Goal: Task Accomplishment & Management: Manage account settings

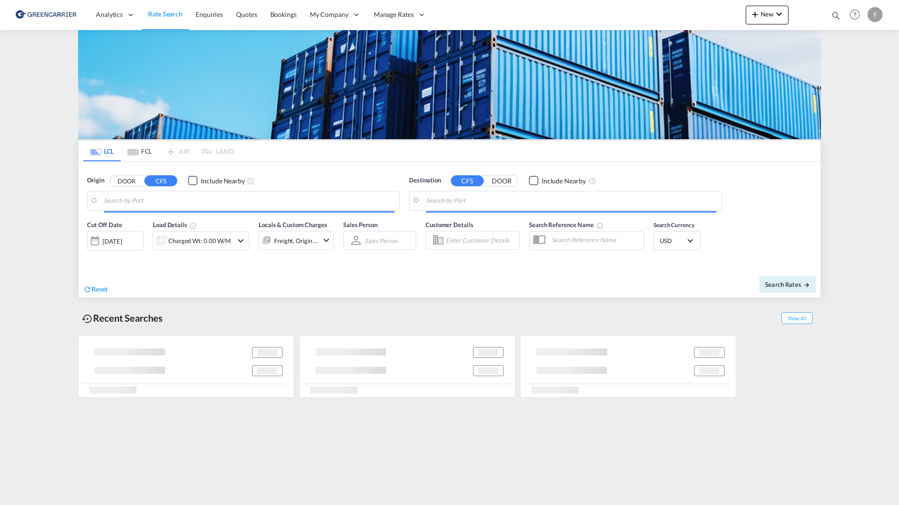
type input "DK-2700, Broenshoej, [GEOGRAPHIC_DATA], [GEOGRAPHIC_DATA]"
type input "[GEOGRAPHIC_DATA], SGSIN"
type input "DK-2700, Broenshoej, [GEOGRAPHIC_DATA], [GEOGRAPHIC_DATA]"
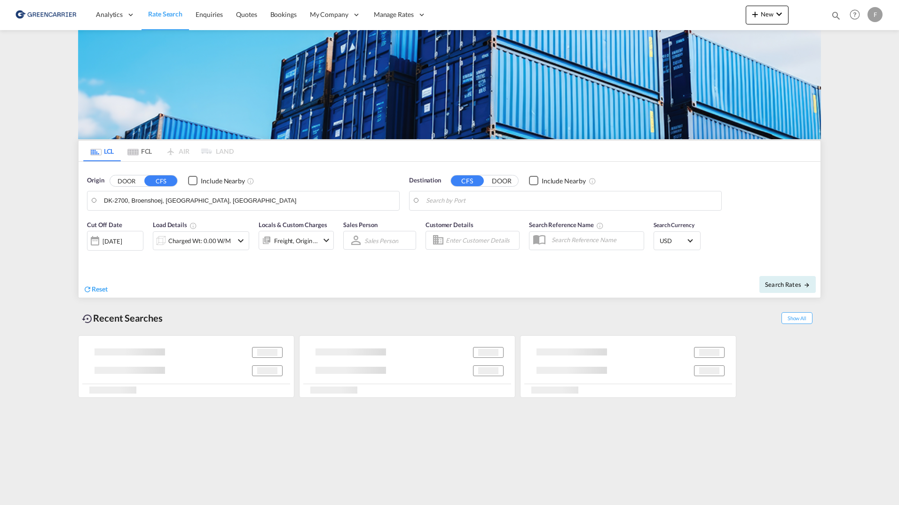
type input "[GEOGRAPHIC_DATA], SGSIN"
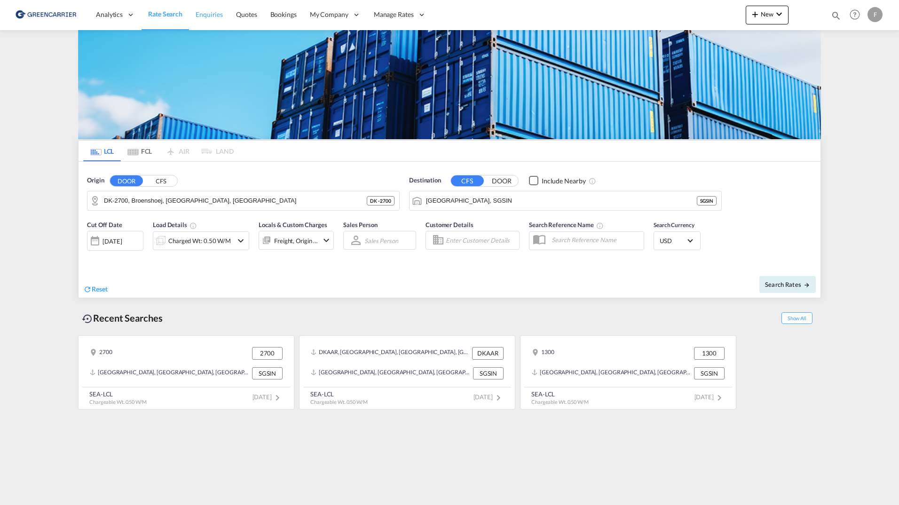
click at [205, 15] on span "Enquiries" at bounding box center [208, 14] width 27 height 8
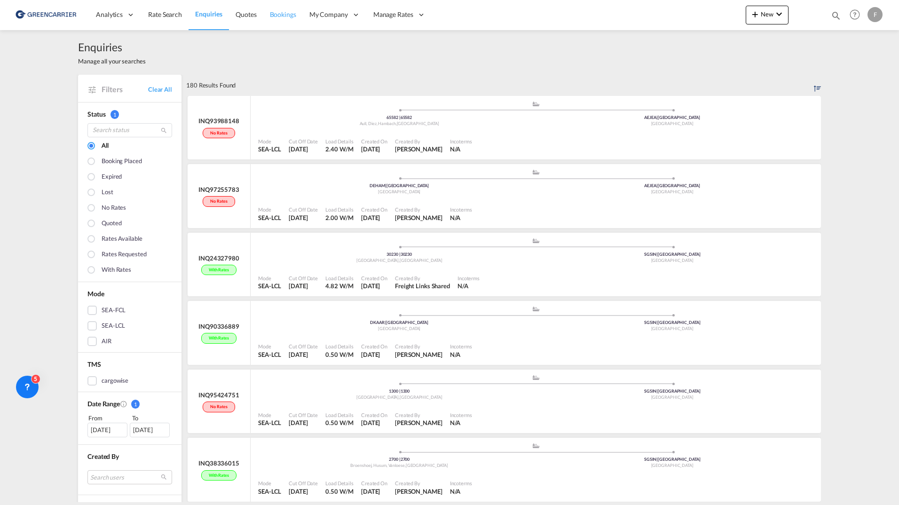
click at [271, 12] on span "Bookings" at bounding box center [283, 14] width 26 height 8
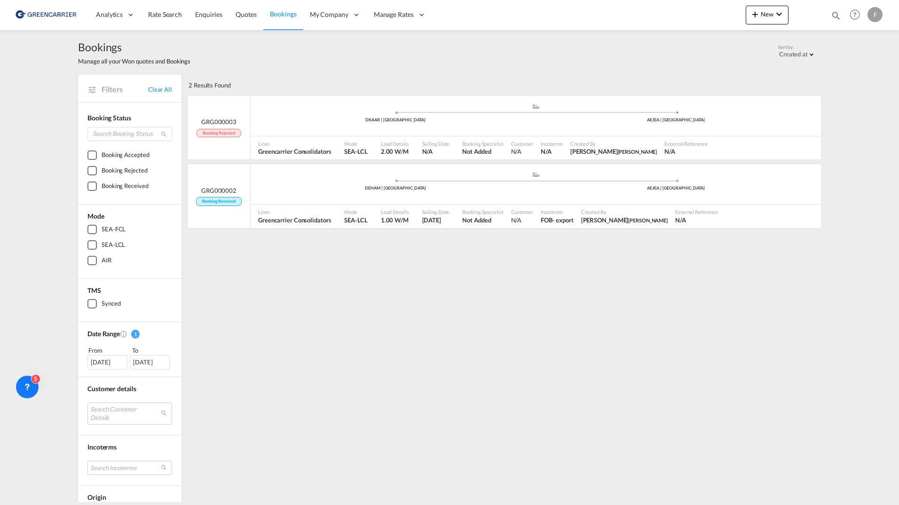
click at [384, 304] on div "2 Results Found .a{fill:#3f3d56;}.b,.l,.r,.t{fill:#fff;}.c{fill:#cecece;}.d{fil…" at bounding box center [503, 383] width 634 height 616
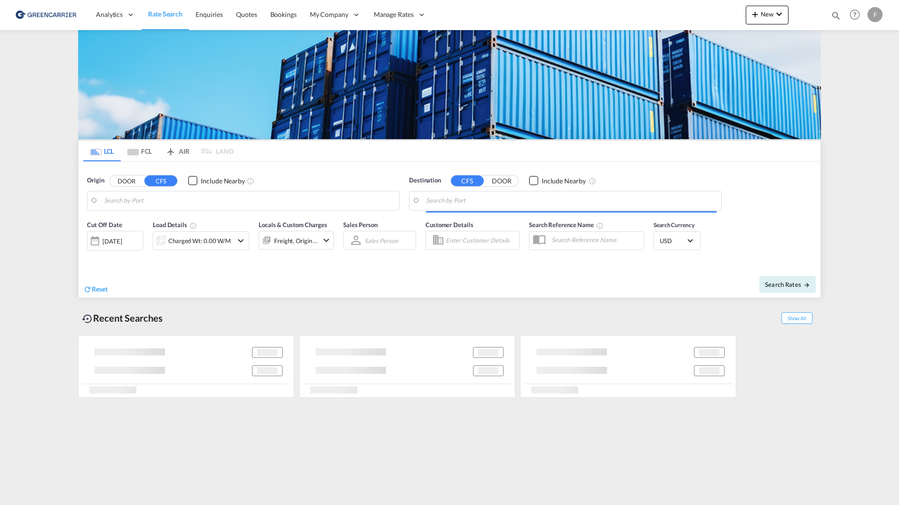
type input "[GEOGRAPHIC_DATA] ([GEOGRAPHIC_DATA]), [GEOGRAPHIC_DATA]"
type input "Santos, BRSSZ"
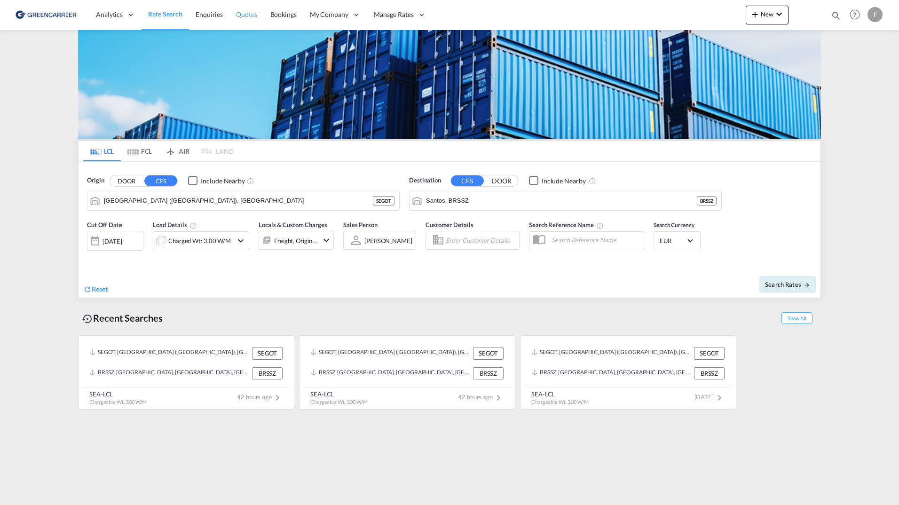
click at [244, 21] on link "Quotes" at bounding box center [246, 15] width 34 height 31
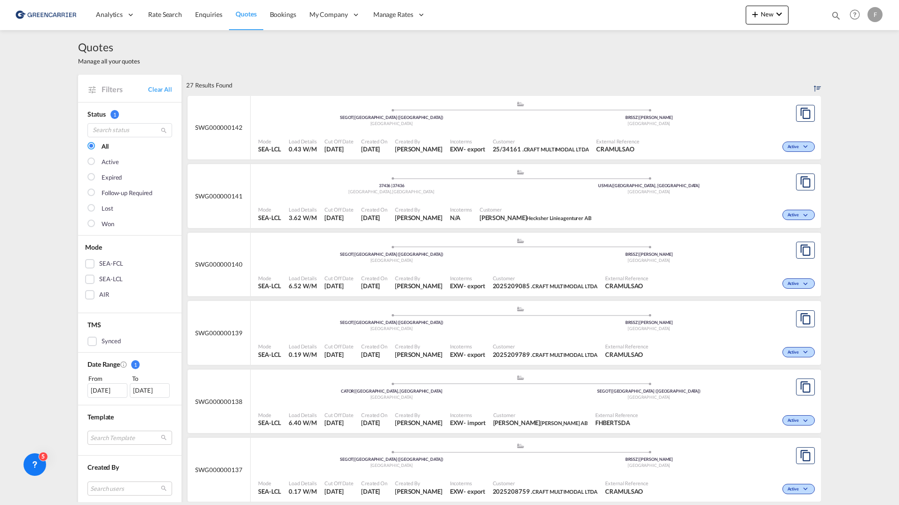
click at [853, 279] on div "Quotes Manage all your quotes Filters Clear All Status 1 All Active Expired Fol…" at bounding box center [449, 266] width 899 height 472
click at [803, 146] on md-icon "icon-chevron-down" at bounding box center [806, 146] width 11 height 5
click at [714, 104] on div "Follow-up Required Lost" at bounding box center [449, 252] width 899 height 505
click at [714, 104] on div ".a{fill:#aaa8ad;} .a{fill:#aaa8ad;} SEGOT | [GEOGRAPHIC_DATA] ([GEOGRAPHIC_DATA…" at bounding box center [520, 115] width 524 height 28
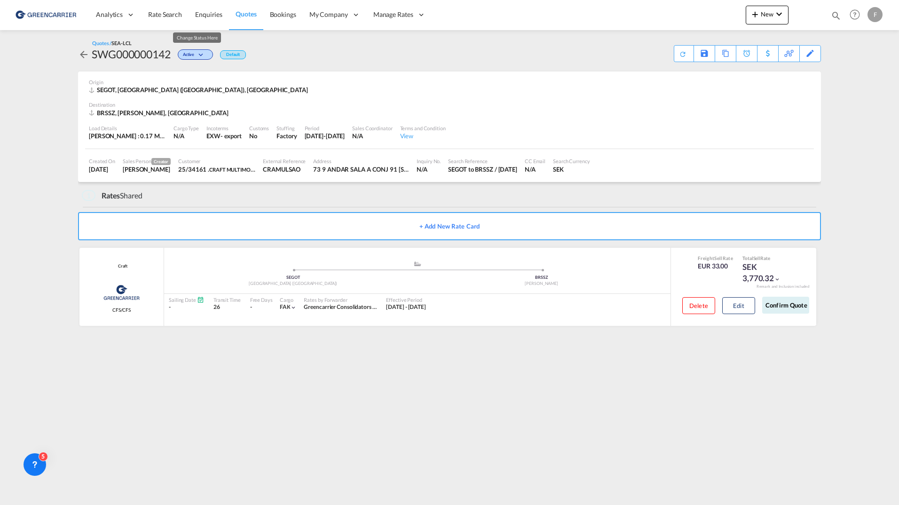
click at [206, 56] on md-icon "icon-chevron-down" at bounding box center [201, 55] width 11 height 5
click at [349, 82] on div "Follow-up Required Lost" at bounding box center [449, 252] width 899 height 505
click at [178, 18] on span "Rate Search" at bounding box center [165, 14] width 34 height 8
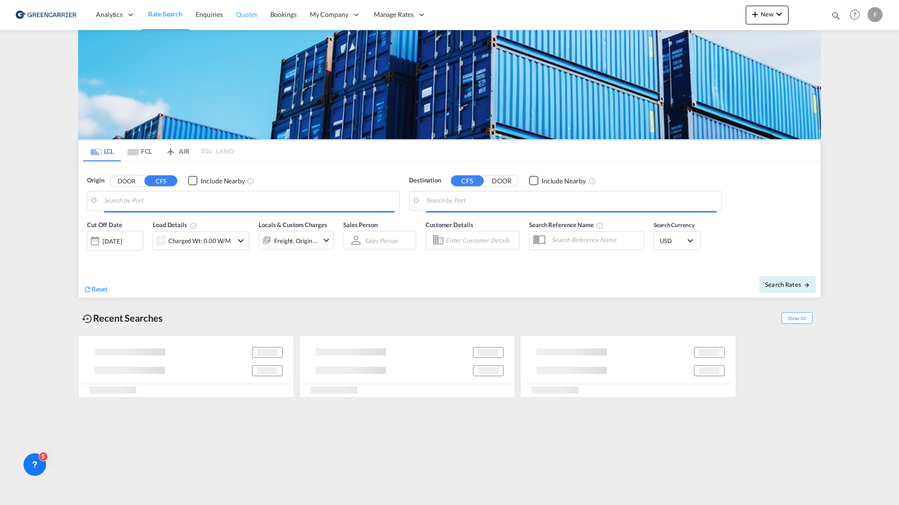
click at [231, 15] on link "Quotes" at bounding box center [246, 15] width 34 height 31
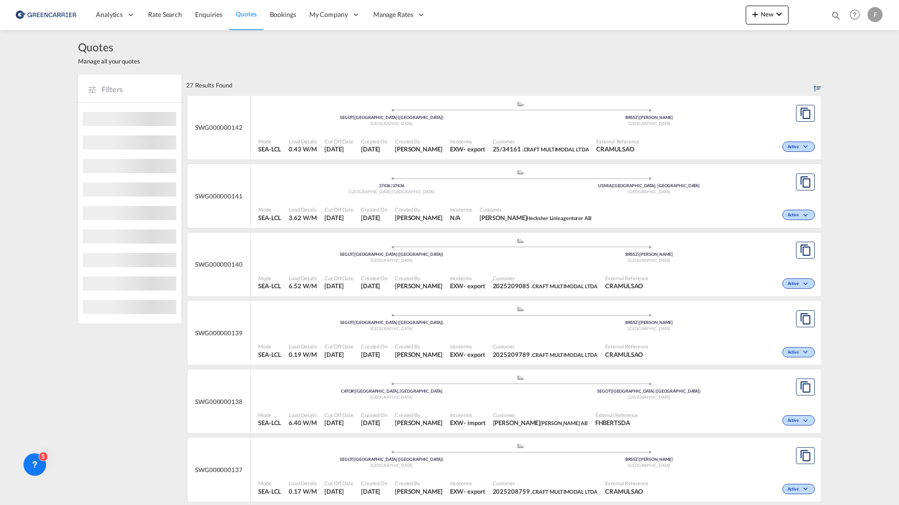
click at [689, 121] on div "[GEOGRAPHIC_DATA]" at bounding box center [649, 124] width 258 height 6
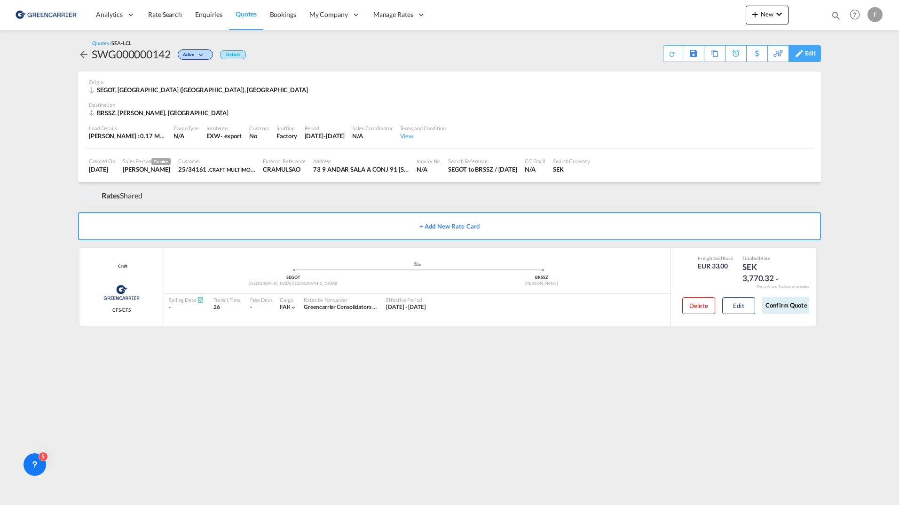
click at [816, 53] on div "Edit" at bounding box center [804, 53] width 32 height 17
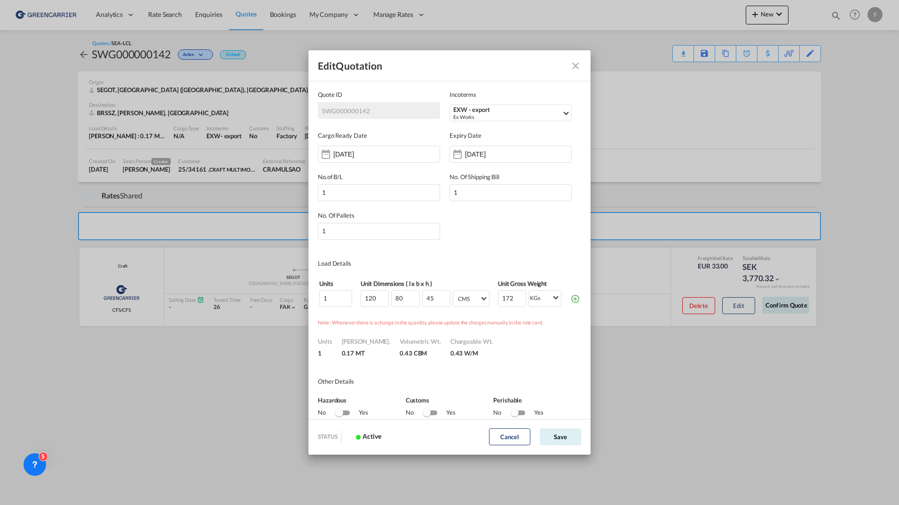
click at [573, 67] on md-icon "Close dialog" at bounding box center [575, 65] width 11 height 11
